Goal: Use online tool/utility: Utilize a website feature to perform a specific function

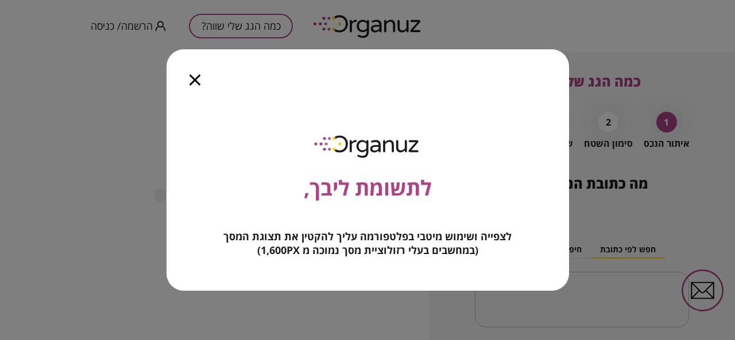
click at [194, 76] on icon "button" at bounding box center [194, 80] width 11 height 11
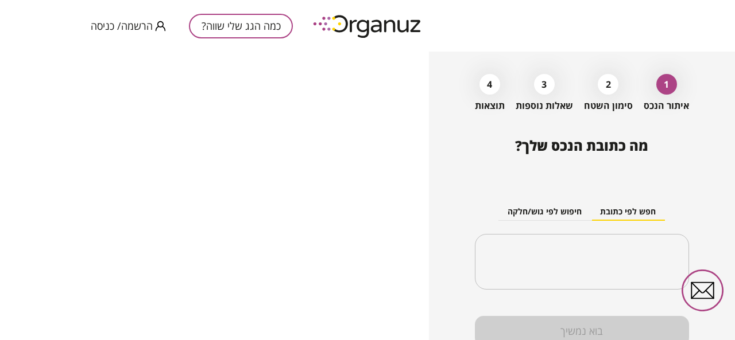
scroll to position [87, 0]
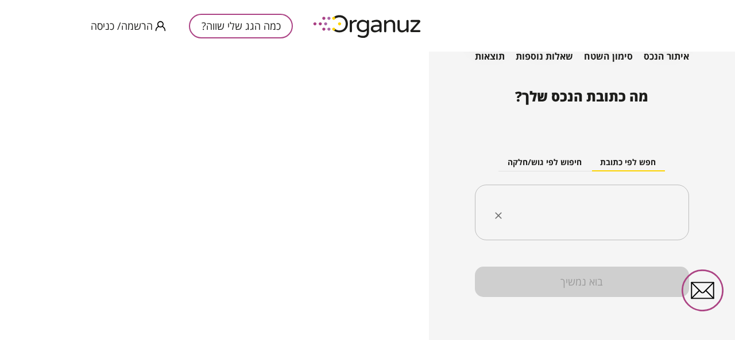
click at [619, 214] on input "text" at bounding box center [586, 213] width 178 height 29
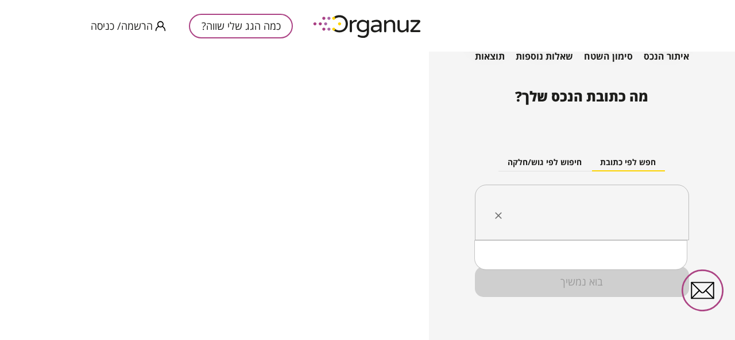
drag, startPoint x: 644, startPoint y: 267, endPoint x: 641, endPoint y: 261, distance: 7.2
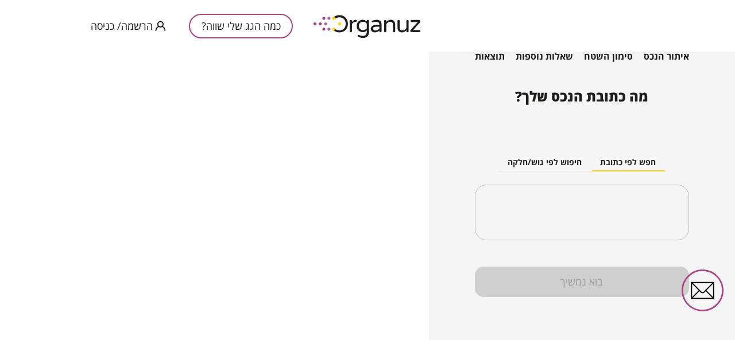
click at [641, 252] on div "מה כתובת הנכס שלך? חפש לפי כתובת חיפוש לפי גוש/חלקה ​ בוא נמשיך" at bounding box center [582, 214] width 214 height 253
click at [628, 211] on input "text" at bounding box center [586, 213] width 178 height 29
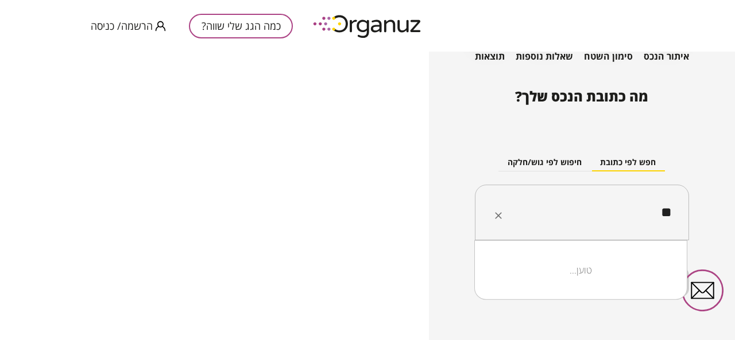
type input "*"
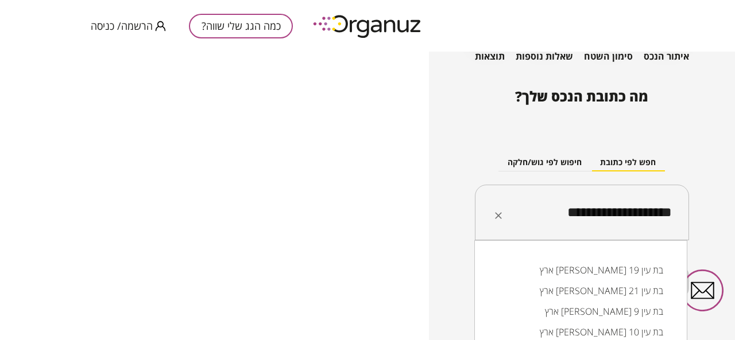
type input "**********"
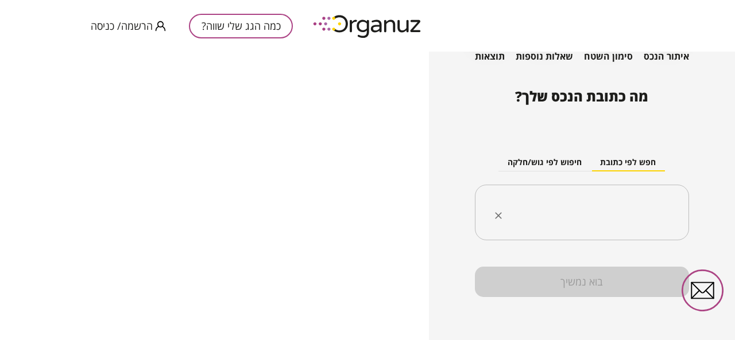
click at [593, 210] on input "text" at bounding box center [586, 213] width 178 height 29
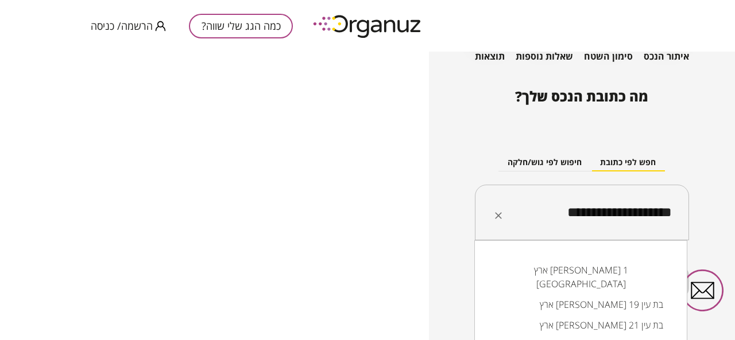
type input "**********"
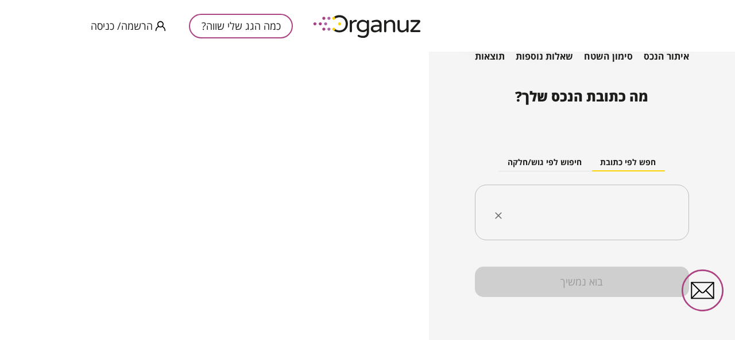
click at [594, 211] on input "text" at bounding box center [586, 213] width 178 height 29
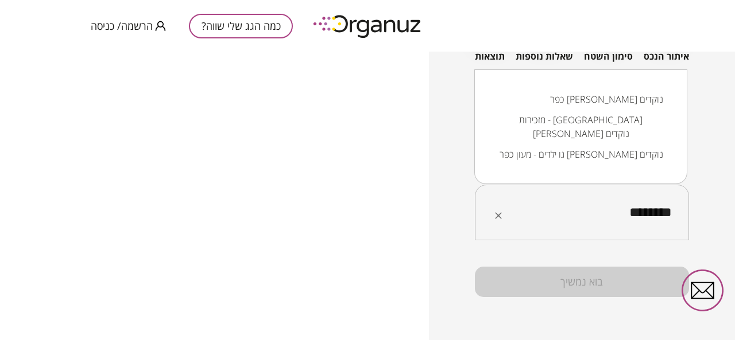
click at [621, 110] on li "כפר [PERSON_NAME] נוקדים" at bounding box center [580, 99] width 183 height 21
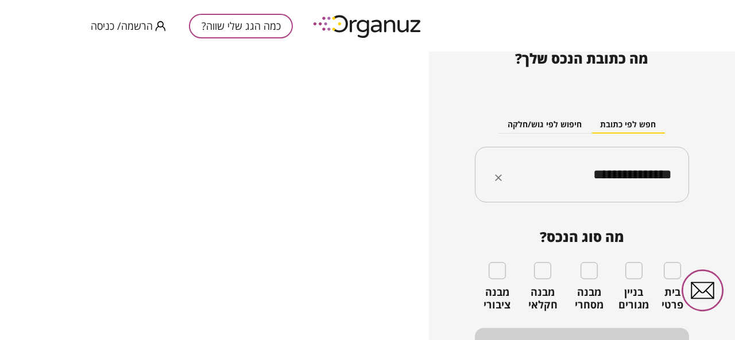
scroll to position [143, 0]
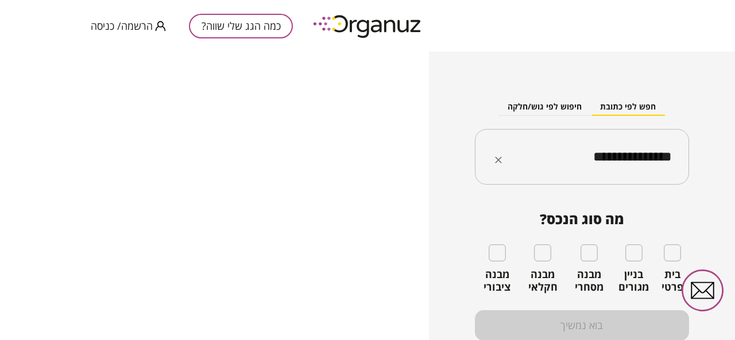
type input "**********"
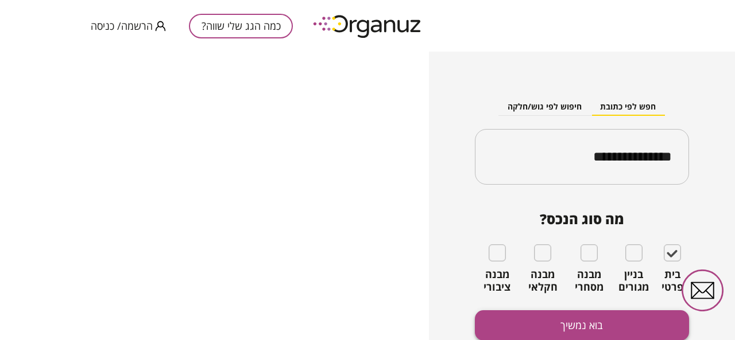
click at [586, 321] on button "בוא נמשיך" at bounding box center [582, 326] width 214 height 30
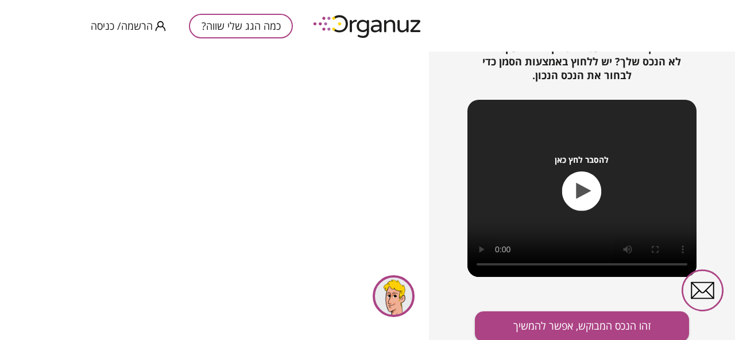
scroll to position [177, 0]
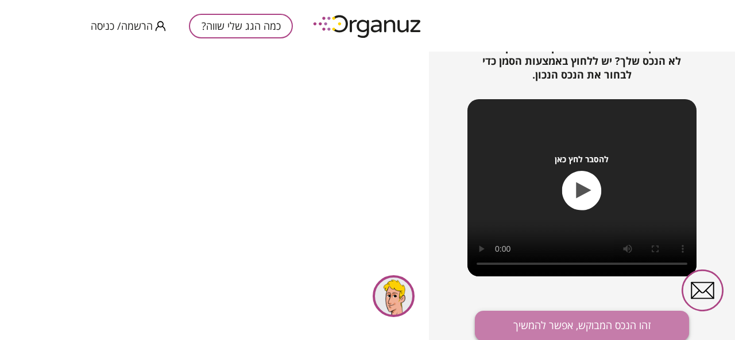
click at [578, 332] on button "זהו הנכס המבוקש, אפשר להמשיך" at bounding box center [582, 326] width 214 height 30
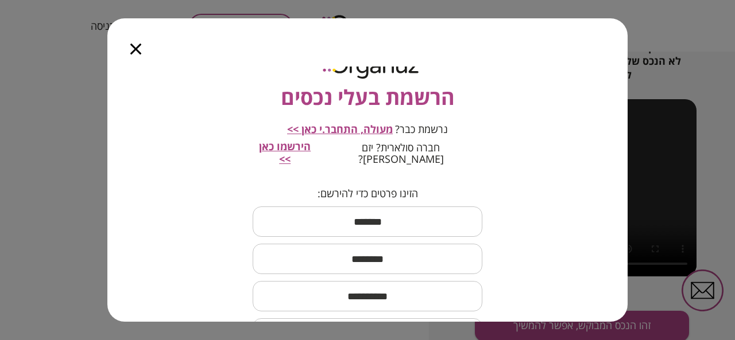
scroll to position [0, 0]
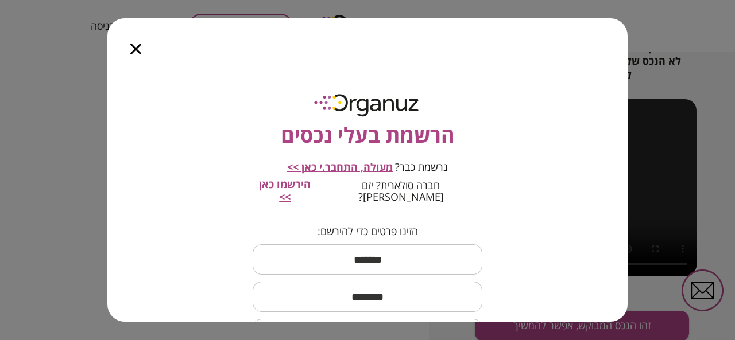
click at [131, 57] on div at bounding box center [135, 42] width 57 height 48
click at [138, 49] on icon "button" at bounding box center [135, 49] width 11 height 11
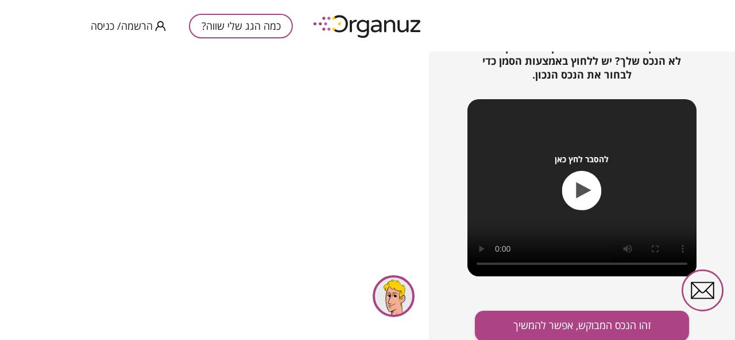
click at [401, 283] on div at bounding box center [394, 297] width 42 height 42
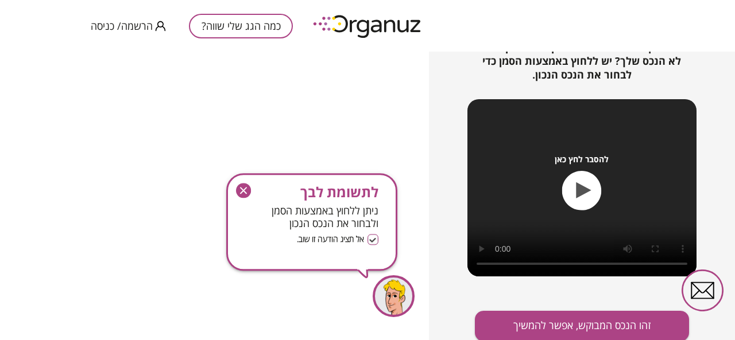
click at [400, 313] on div at bounding box center [394, 297] width 42 height 42
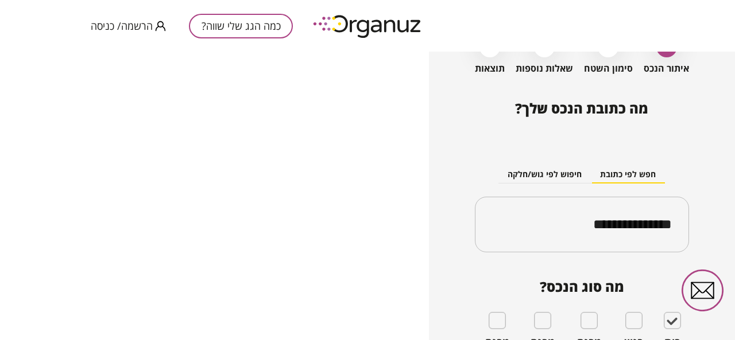
scroll to position [115, 0]
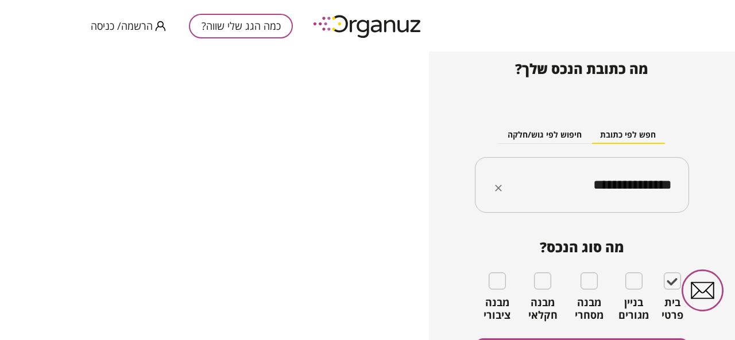
click at [556, 197] on input "**********" at bounding box center [586, 185] width 178 height 29
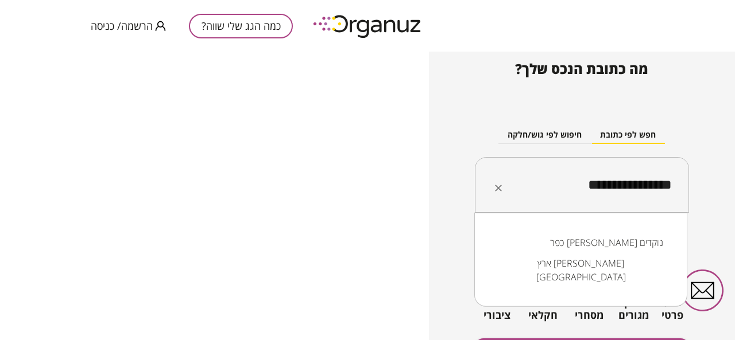
click at [624, 243] on li "כפר [PERSON_NAME] נוקדים" at bounding box center [580, 243] width 183 height 21
type input "**********"
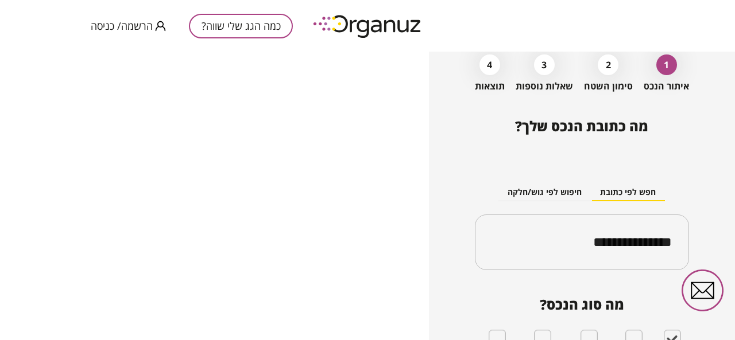
scroll to position [0, 0]
